Goal: Transaction & Acquisition: Purchase product/service

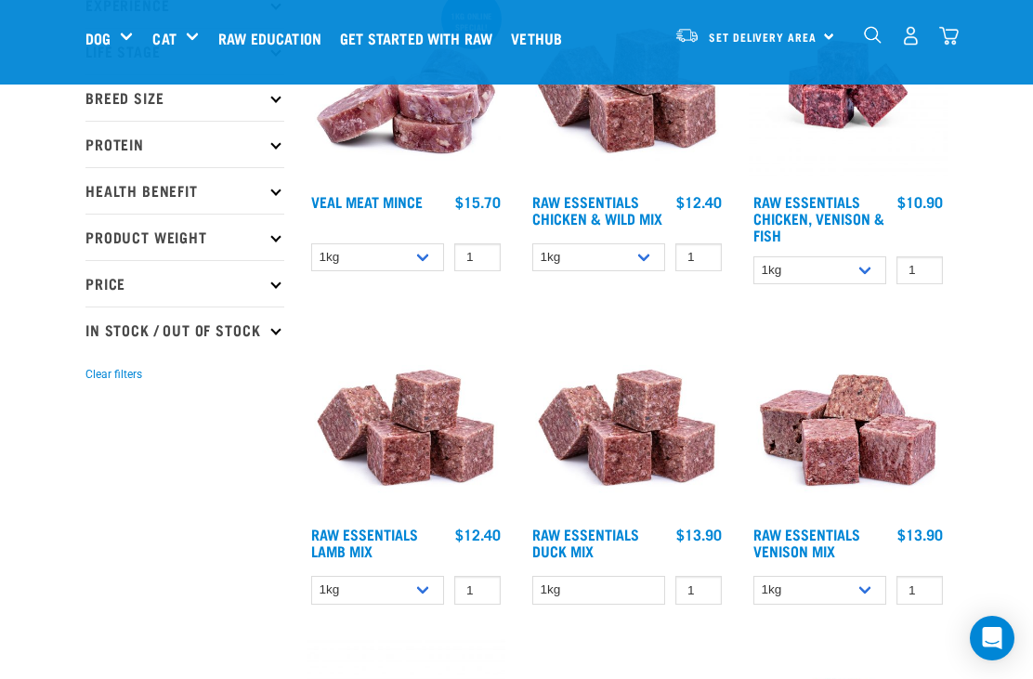
scroll to position [300, 0]
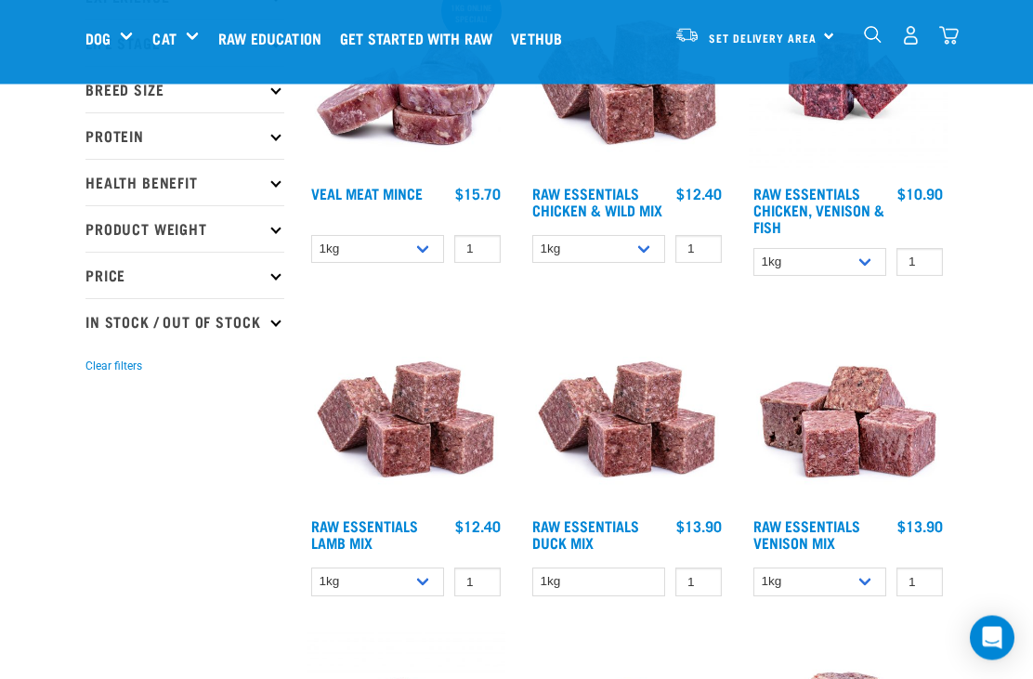
click at [424, 129] on img at bounding box center [406, 77] width 199 height 199
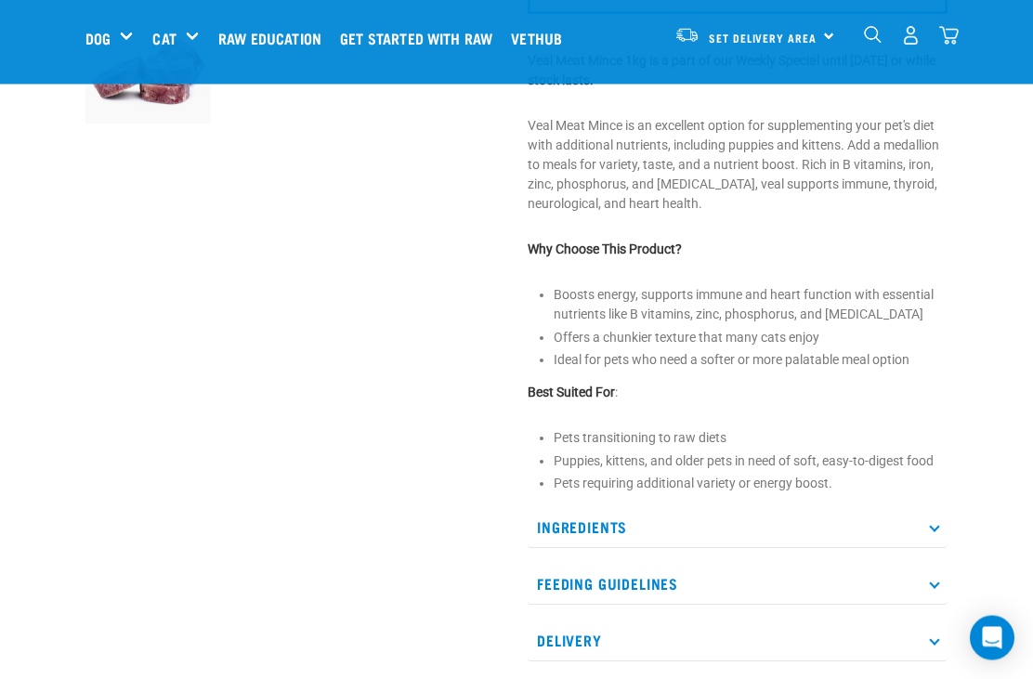
click at [937, 529] on p "Ingredients" at bounding box center [738, 528] width 420 height 42
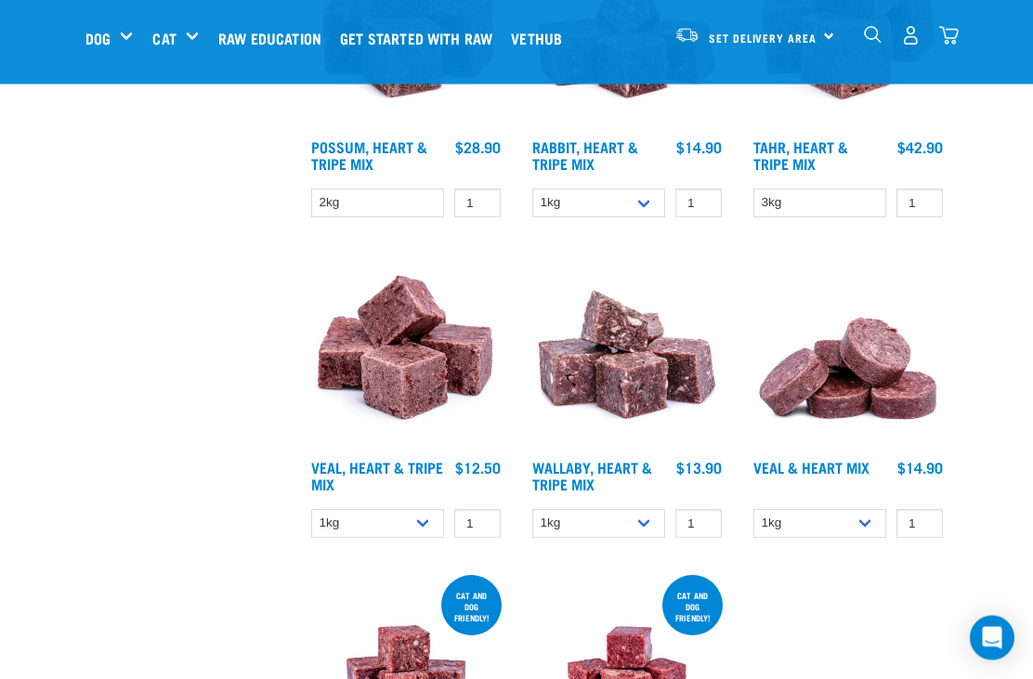
scroll to position [2934, 0]
click at [855, 386] on img at bounding box center [848, 350] width 199 height 199
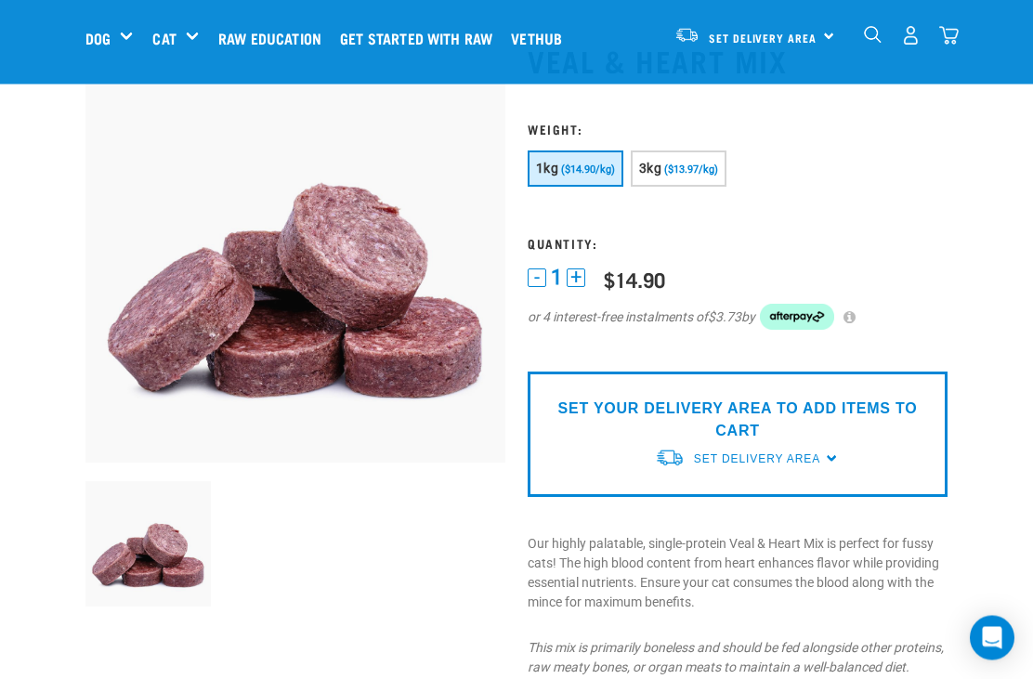
scroll to position [89, 0]
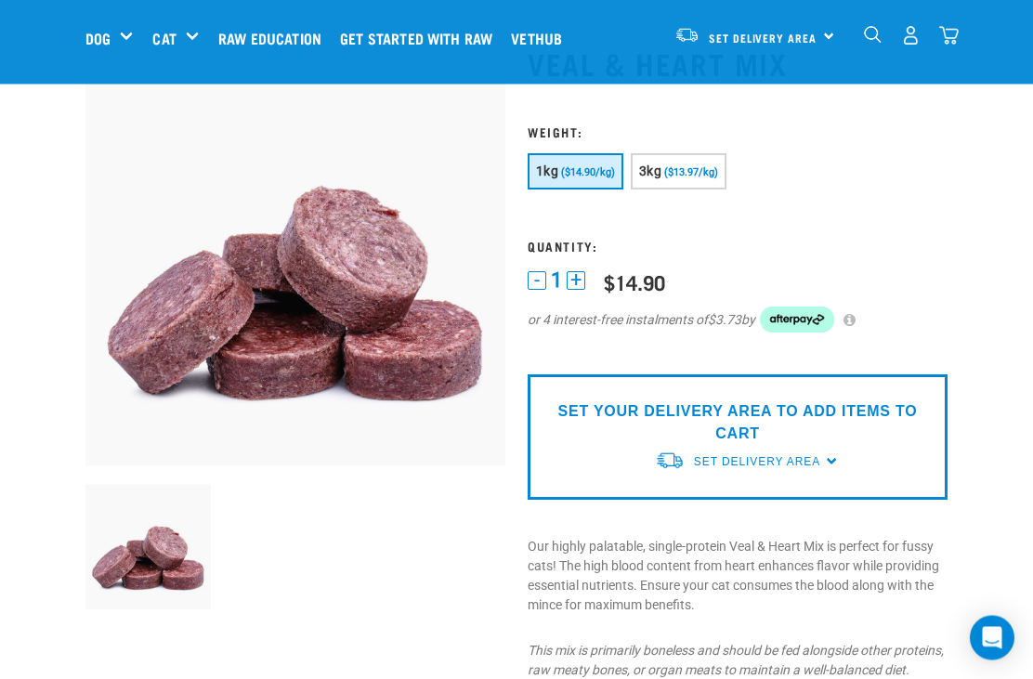
click at [689, 173] on span "($13.97/kg)" at bounding box center [691, 173] width 54 height 12
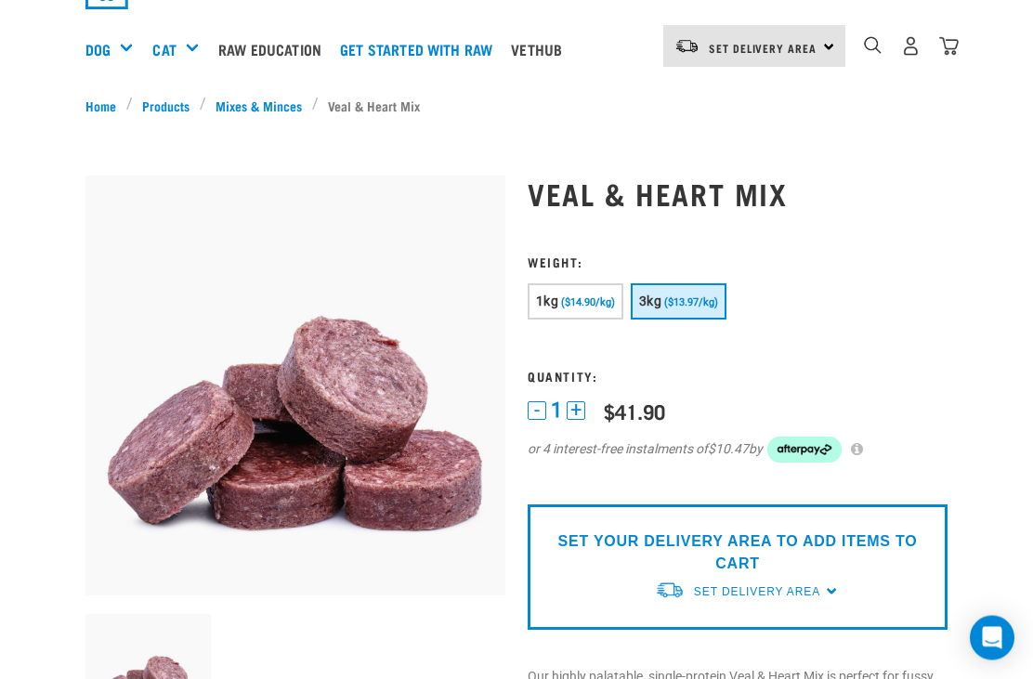
scroll to position [0, 0]
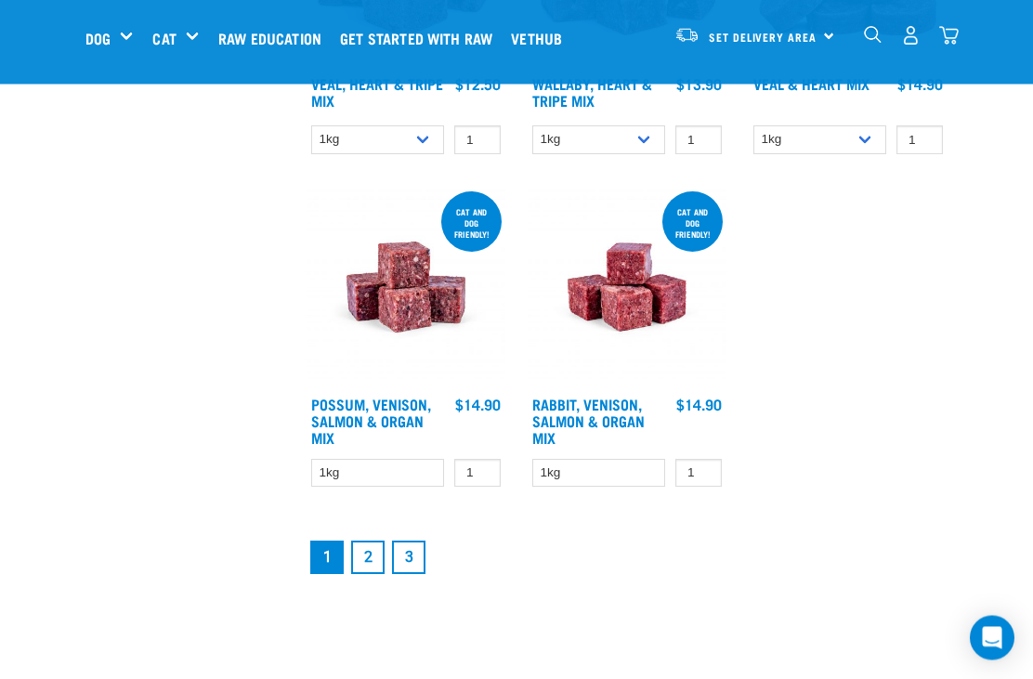
scroll to position [3317, 0]
click at [367, 563] on link "2" at bounding box center [367, 557] width 33 height 33
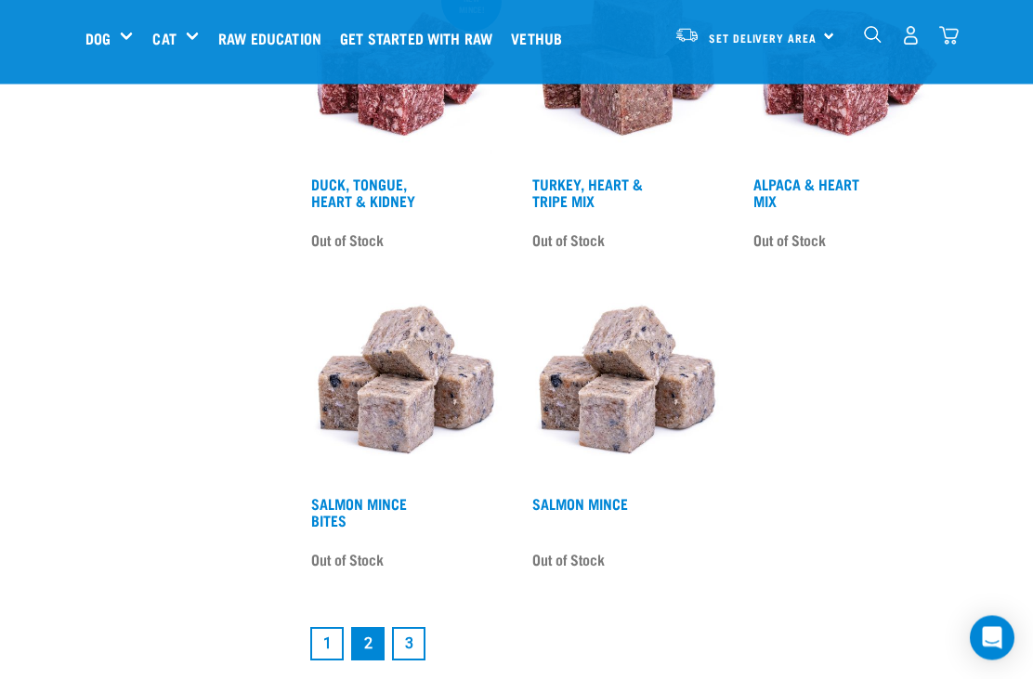
scroll to position [3191, 0]
click at [416, 649] on link "3" at bounding box center [408, 643] width 33 height 33
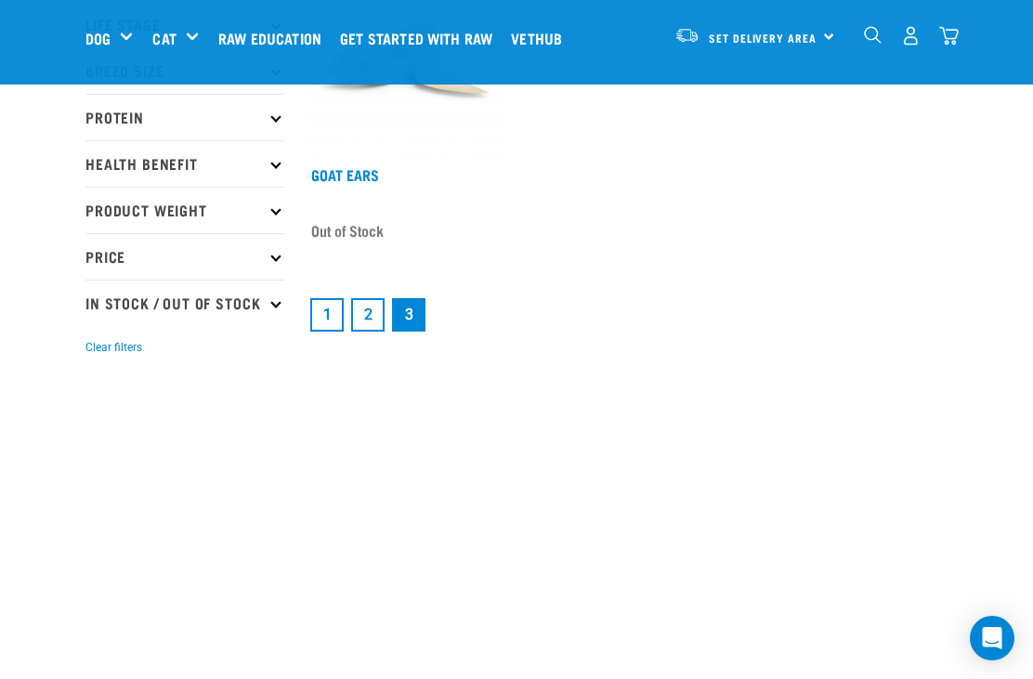
scroll to position [317, 0]
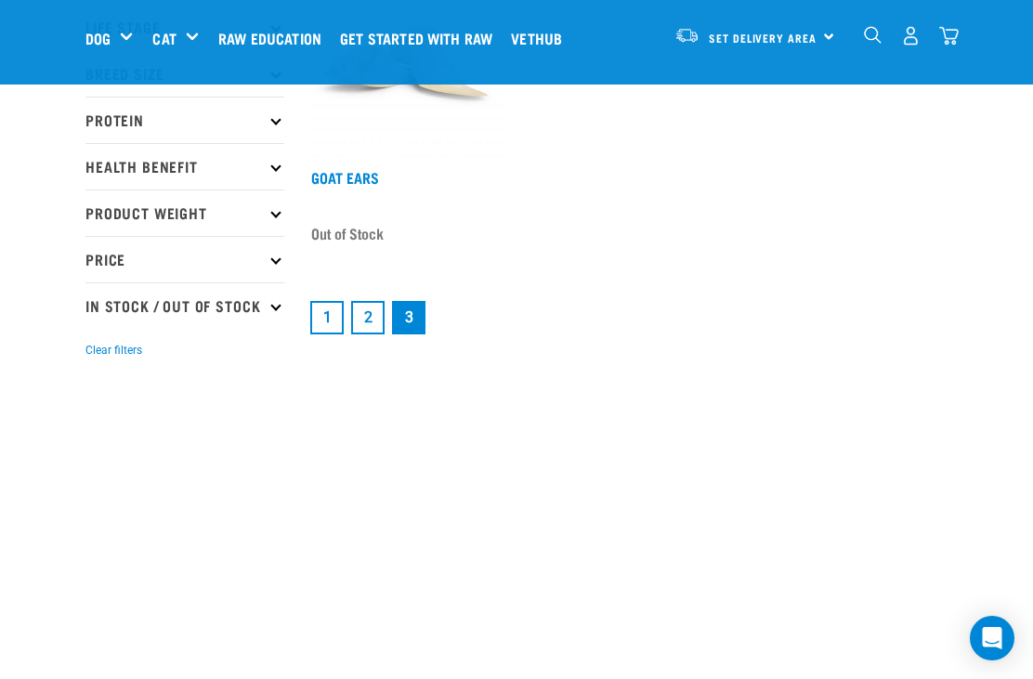
click at [326, 317] on link "1" at bounding box center [326, 317] width 33 height 33
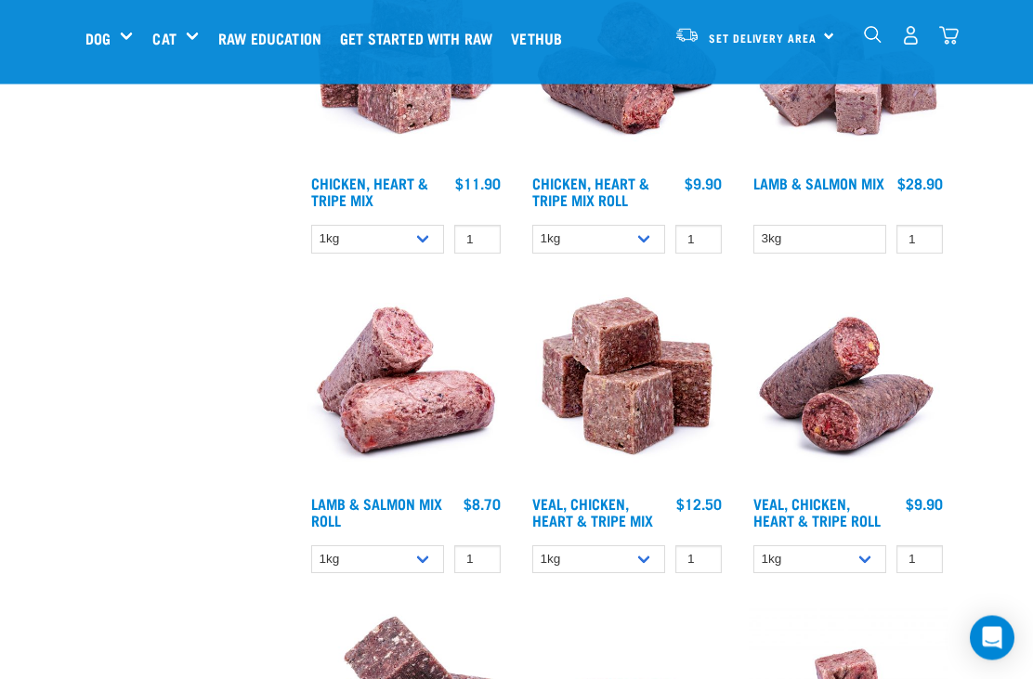
scroll to position [1609, 0]
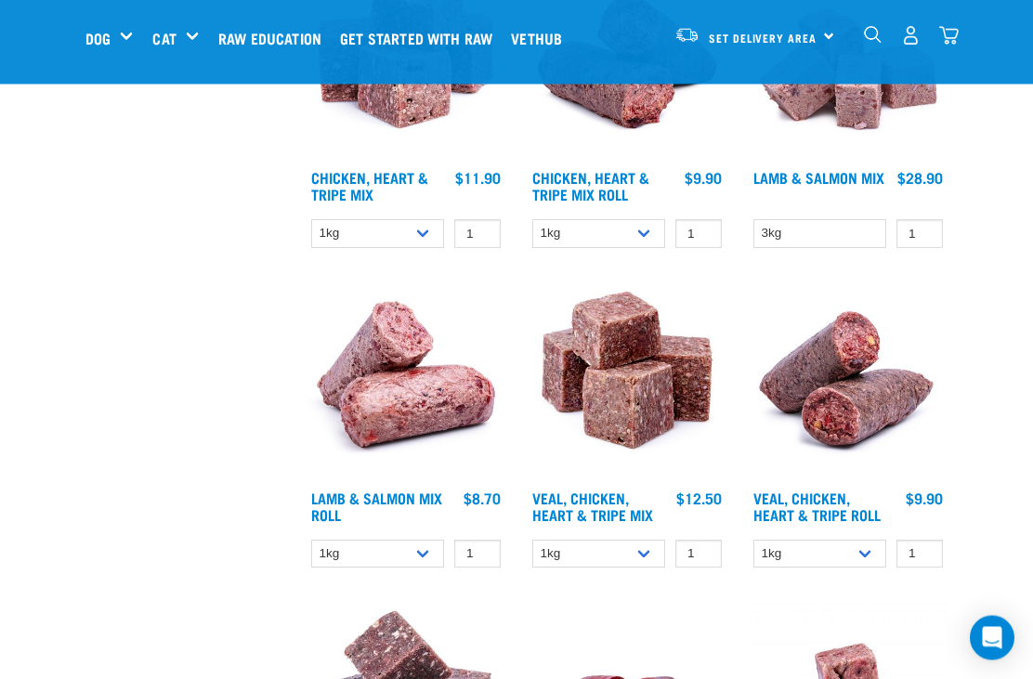
click at [411, 412] on img at bounding box center [406, 381] width 199 height 199
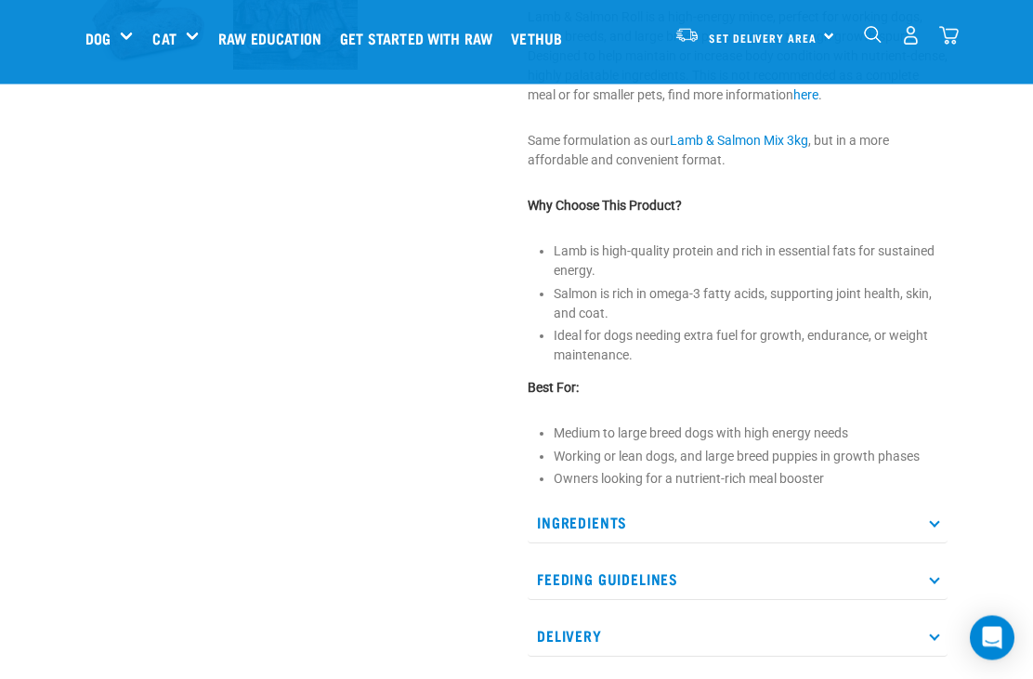
scroll to position [620, 0]
click at [922, 510] on p "Ingredients" at bounding box center [738, 523] width 420 height 42
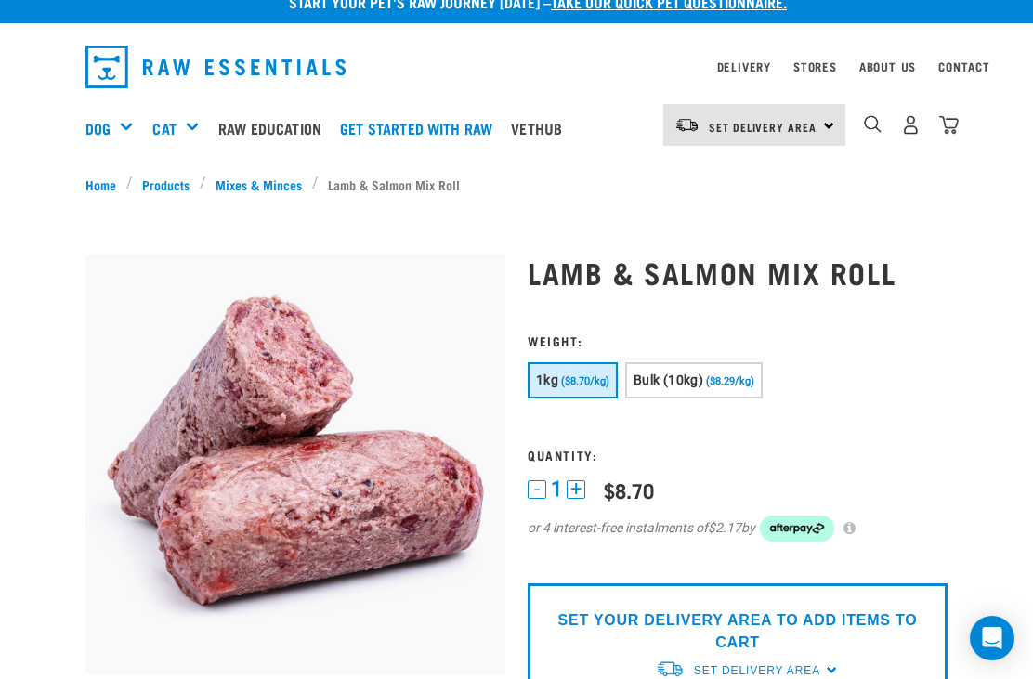
scroll to position [0, 0]
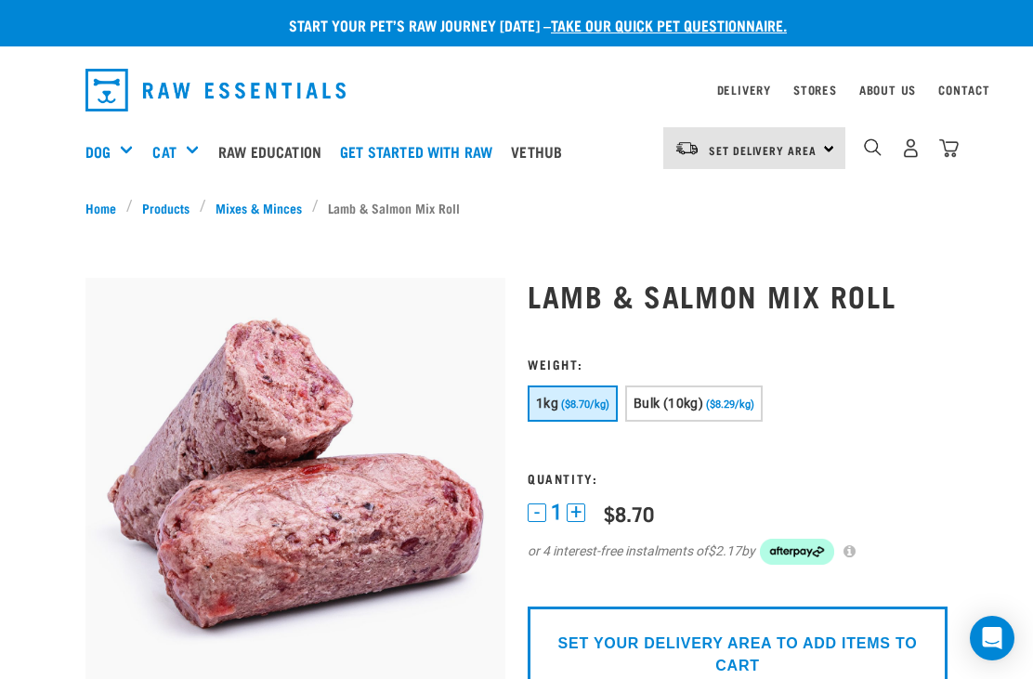
click at [725, 401] on span "($8.29/kg)" at bounding box center [730, 405] width 48 height 12
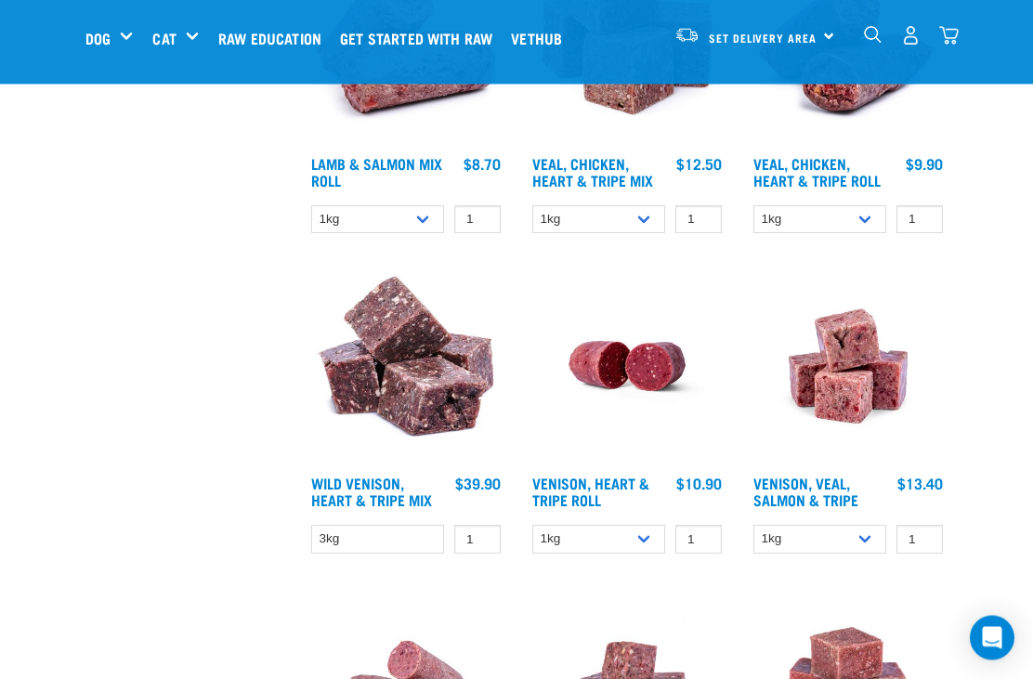
scroll to position [1944, 0]
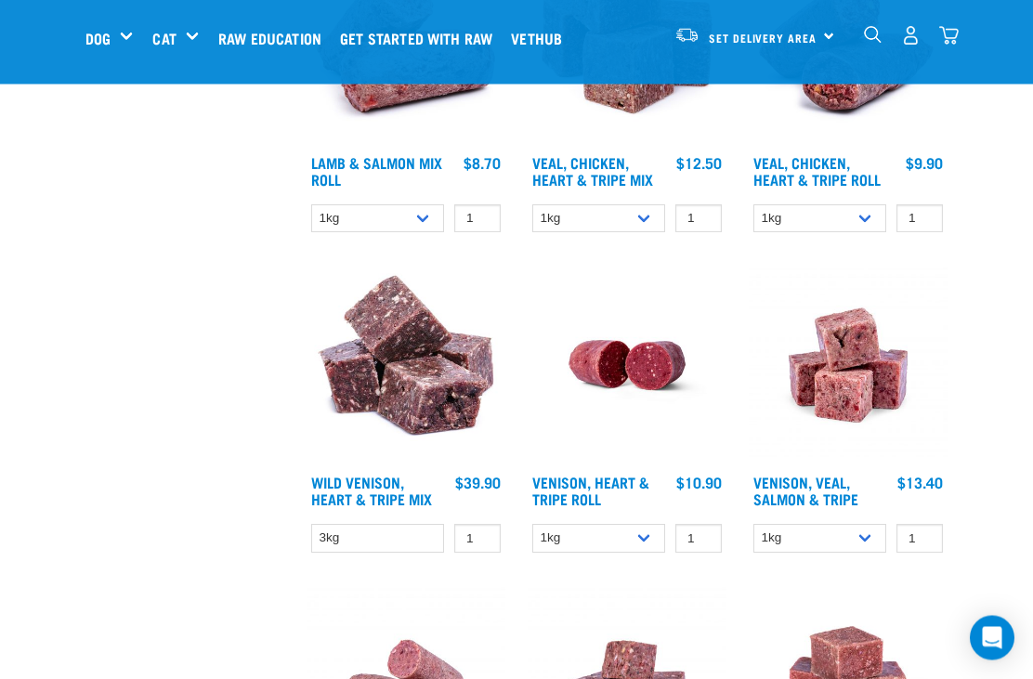
click at [636, 377] on img at bounding box center [627, 366] width 199 height 199
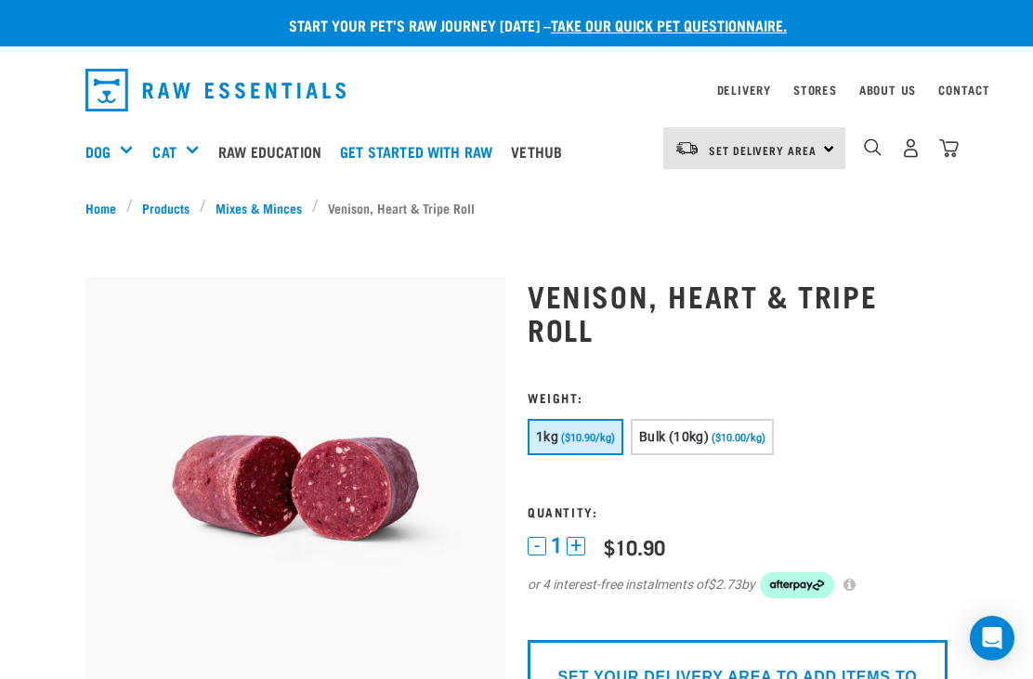
click at [709, 439] on span "Bulk (10kg)" at bounding box center [674, 436] width 70 height 15
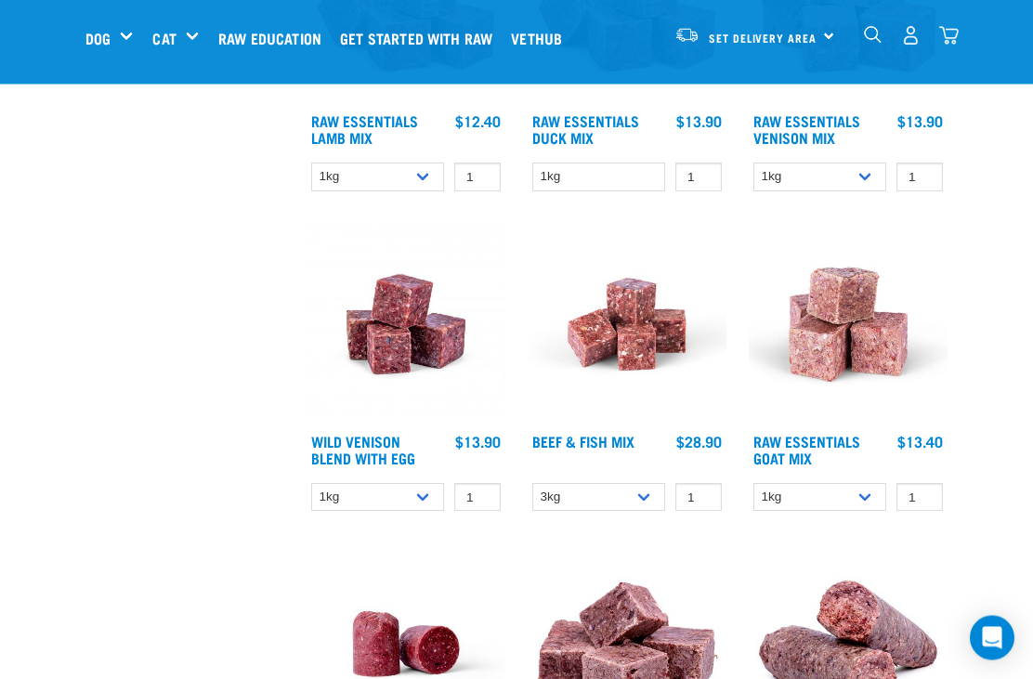
scroll to position [706, 0]
click at [654, 353] on img at bounding box center [627, 324] width 199 height 199
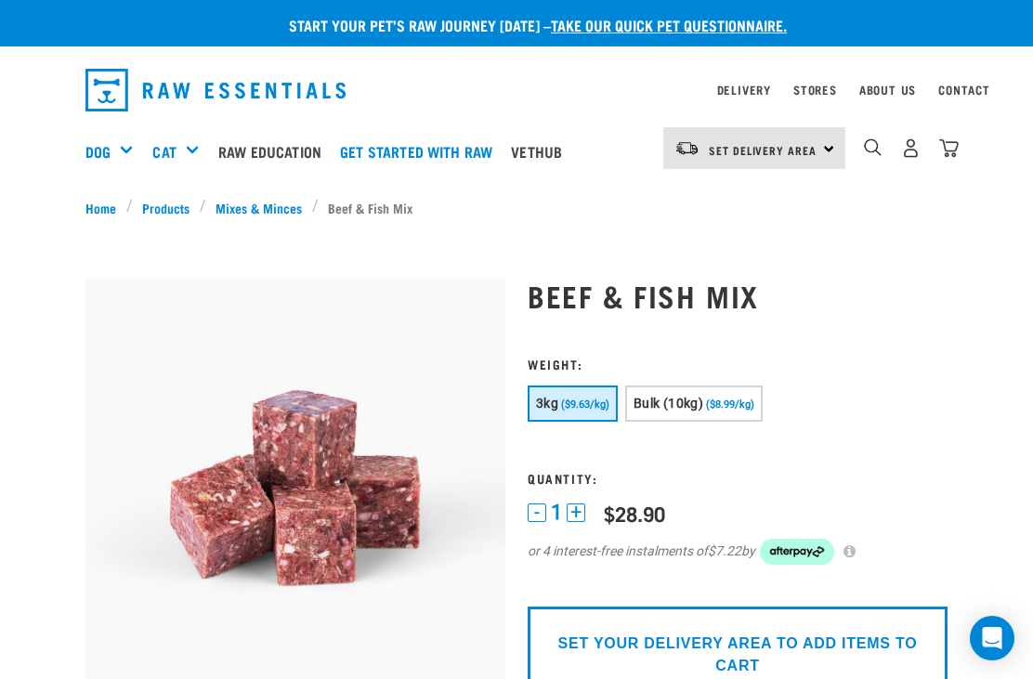
click at [714, 395] on button "Bulk (10kg) ($8.99/kg)" at bounding box center [693, 404] width 137 height 36
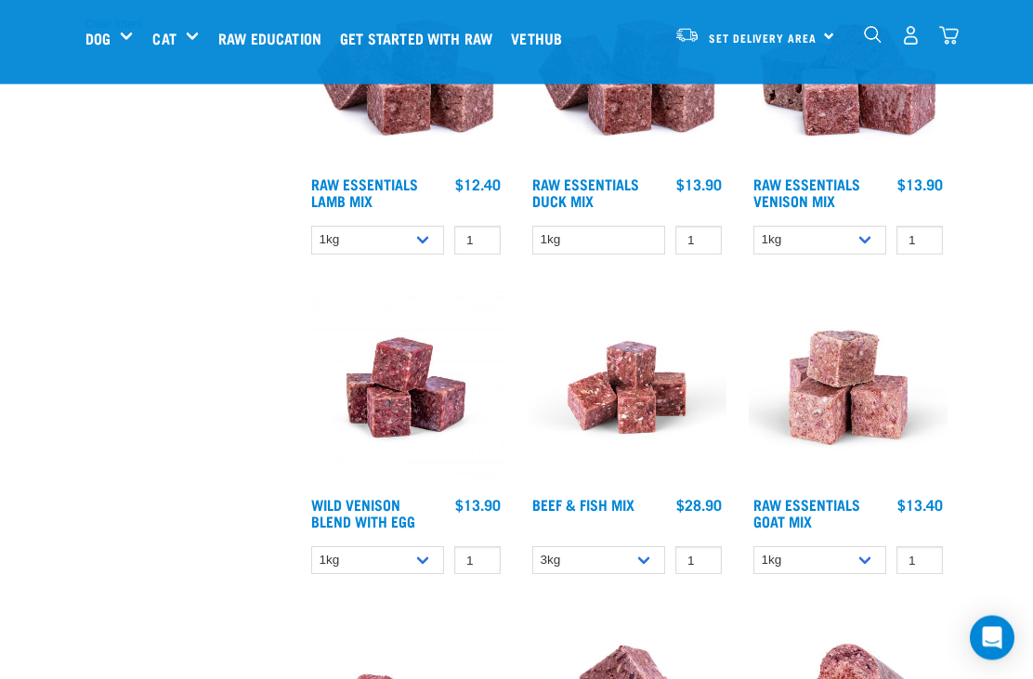
scroll to position [643, 0]
click at [642, 559] on select "3kg Bulk (10kg)" at bounding box center [598, 560] width 133 height 29
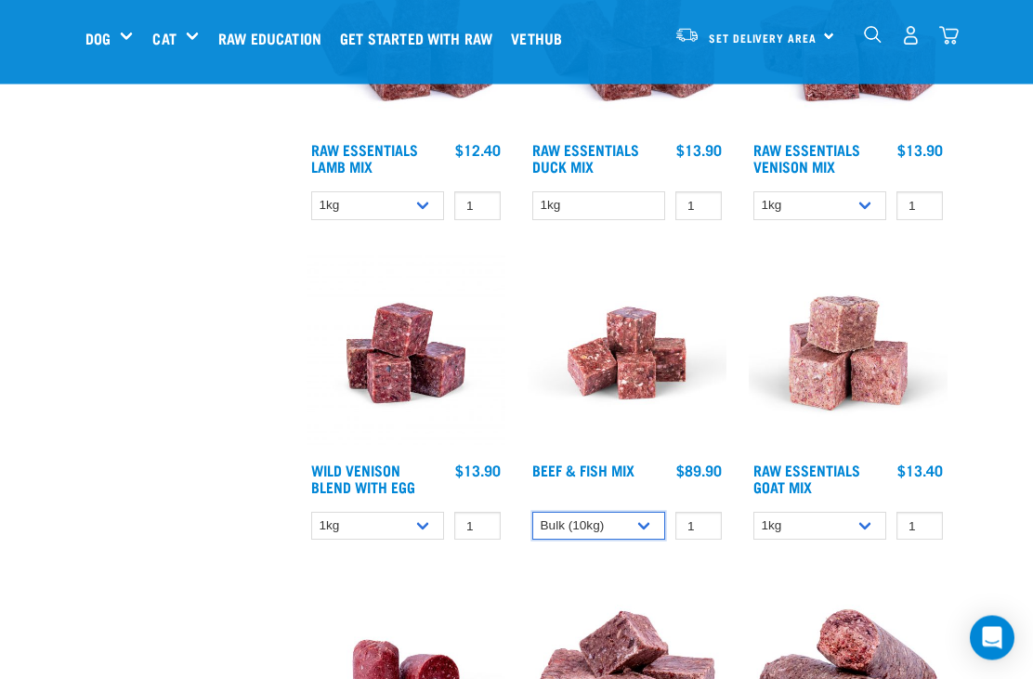
scroll to position [677, 0]
click at [650, 526] on select "3kg Bulk (10kg)" at bounding box center [598, 526] width 133 height 29
select select "340140"
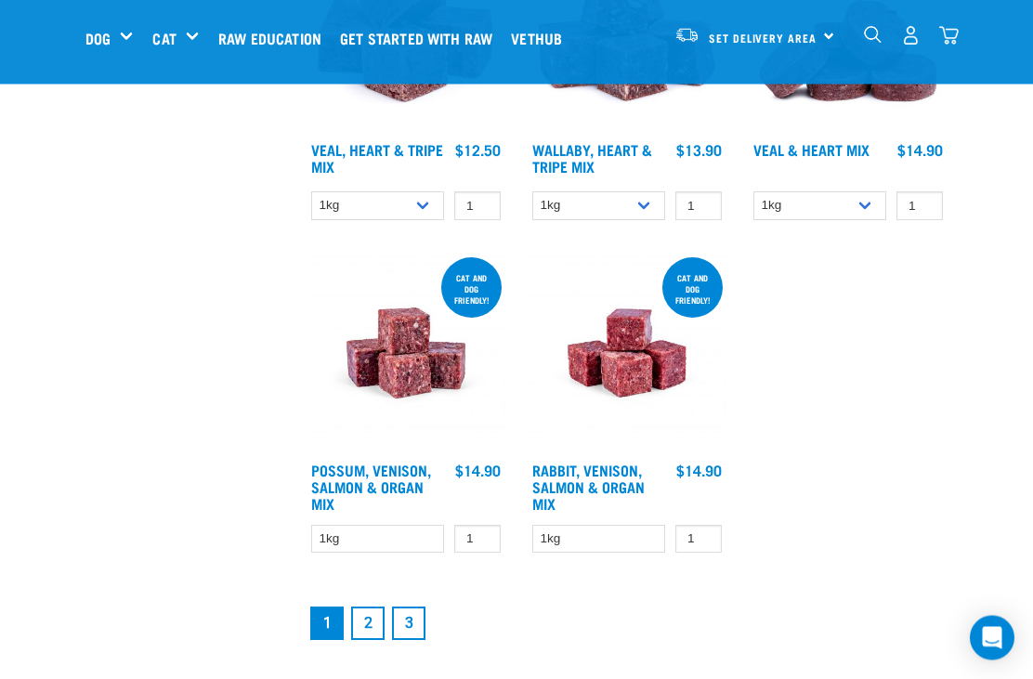
scroll to position [3251, 0]
click at [373, 631] on link "2" at bounding box center [367, 623] width 33 height 33
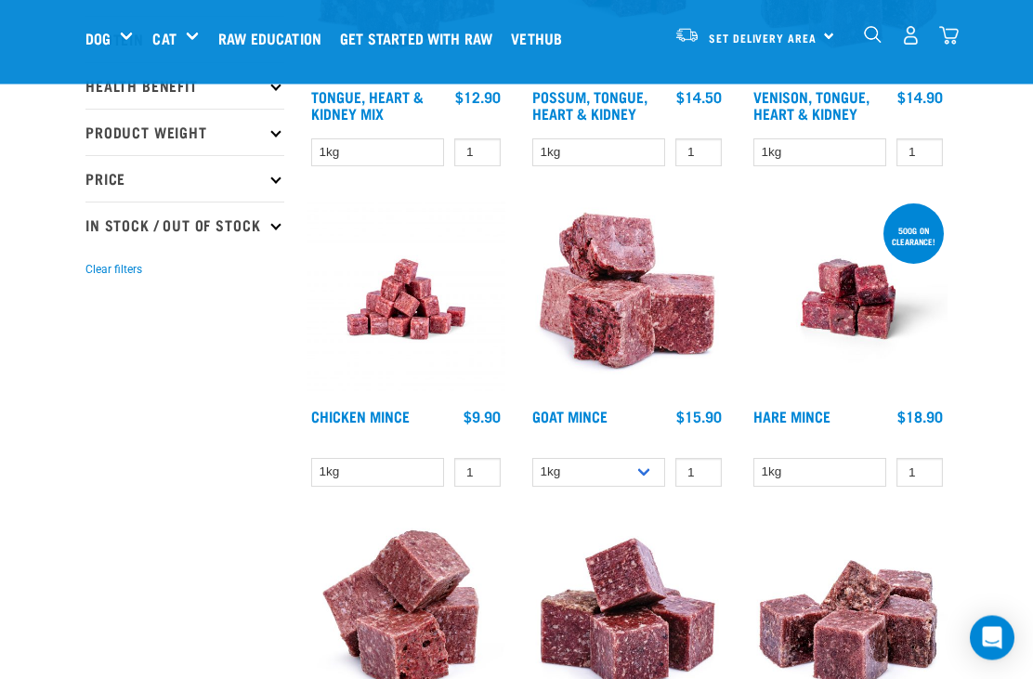
scroll to position [398, 0]
